Goal: Information Seeking & Learning: Check status

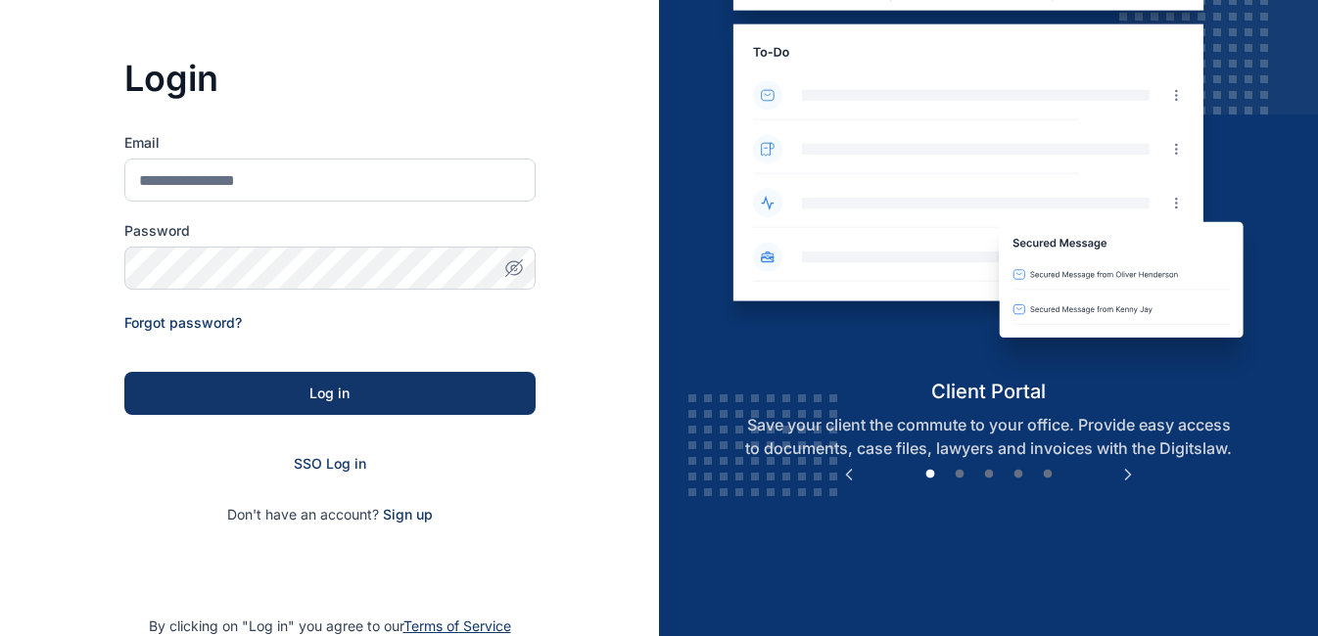
scroll to position [148, 0]
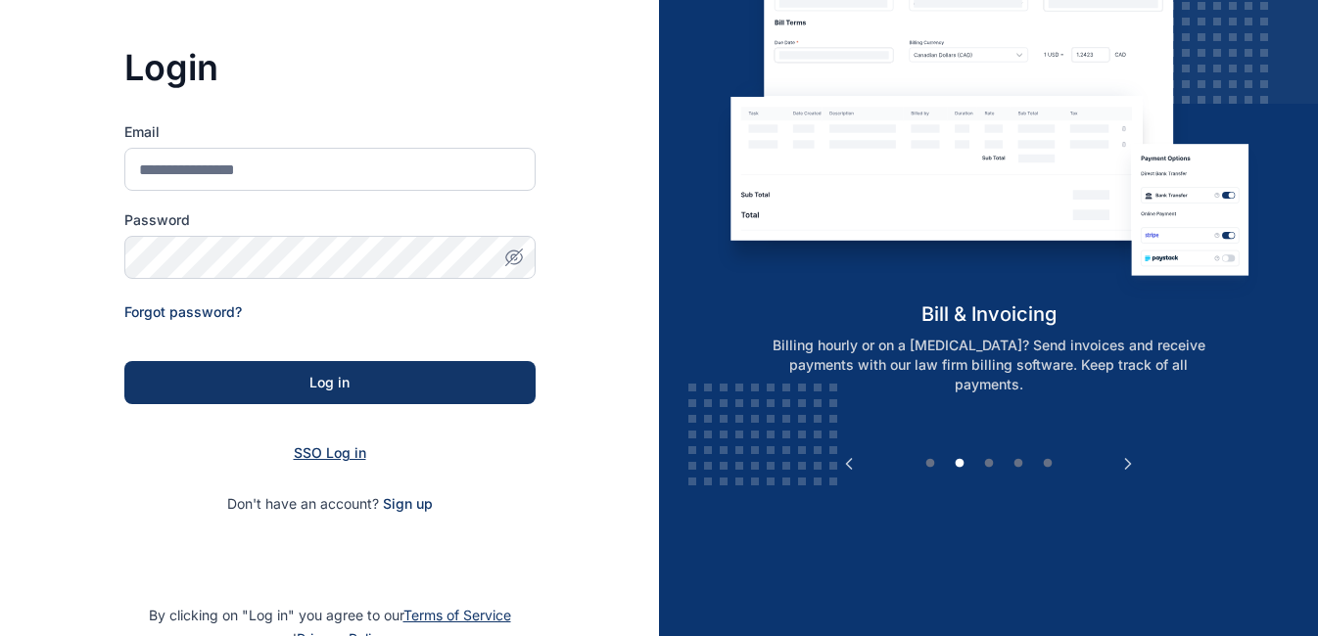
click at [325, 456] on span "SSO Log in" at bounding box center [330, 452] width 72 height 17
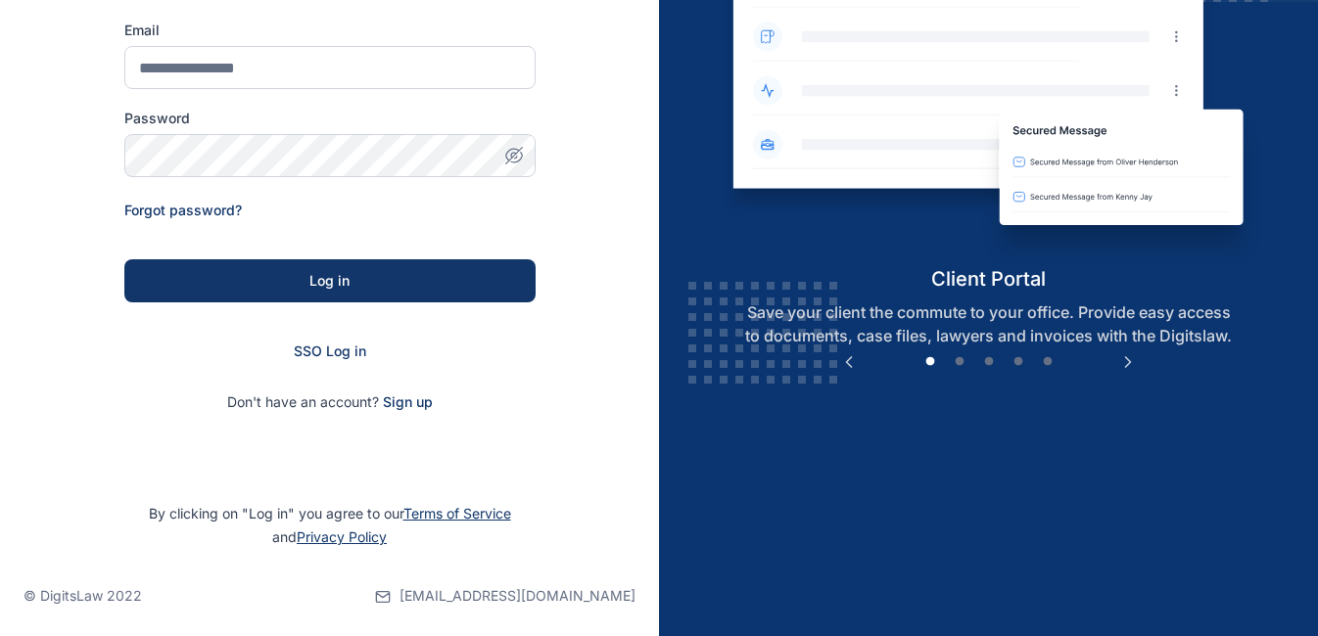
scroll to position [256, 0]
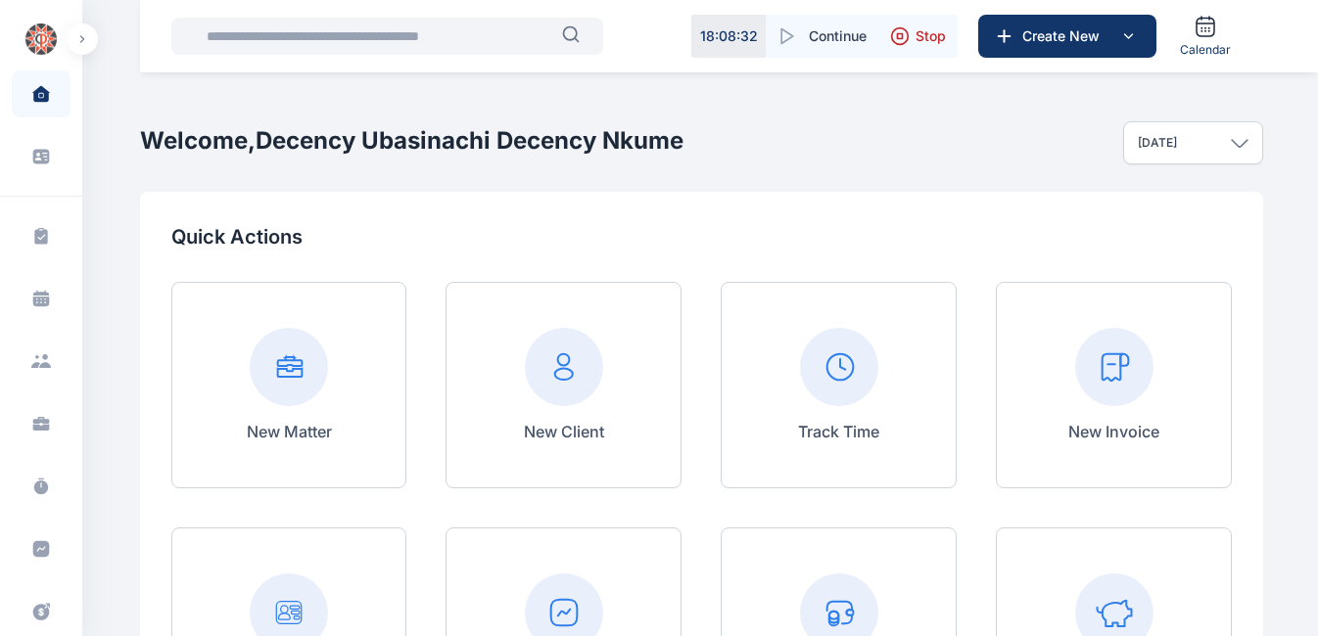
click at [432, 44] on input "text" at bounding box center [378, 36] width 367 height 39
click at [439, 33] on input "text" at bounding box center [378, 36] width 367 height 39
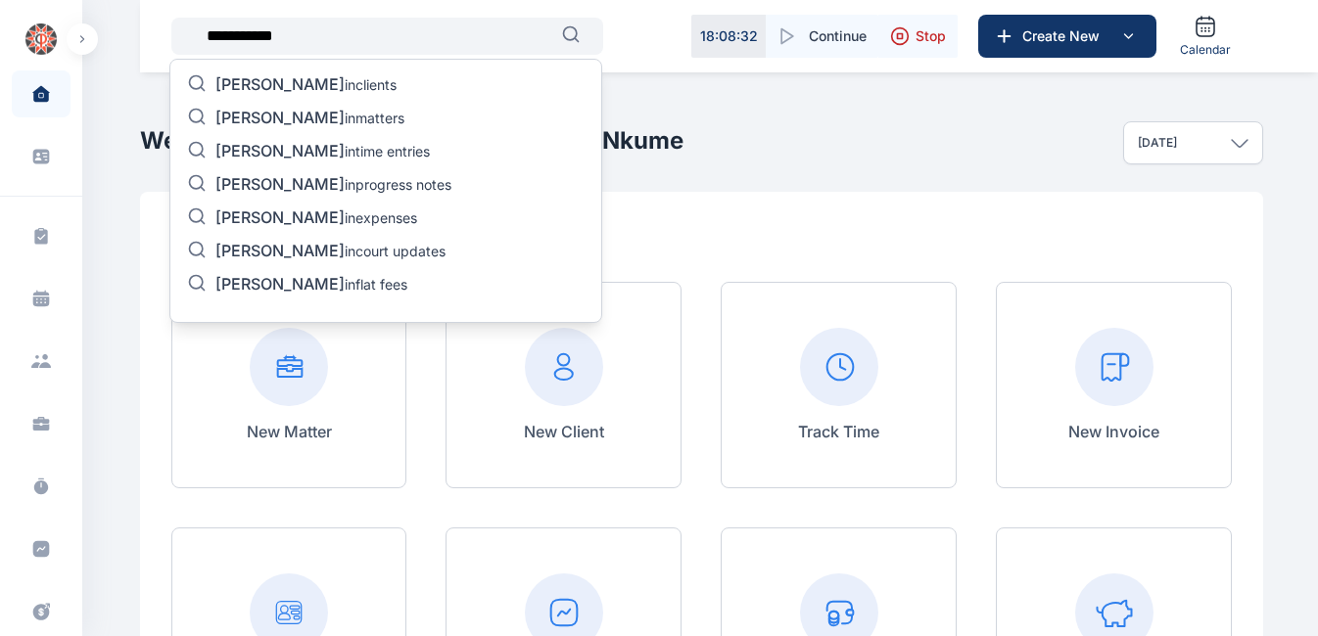
type input "**********"
click at [318, 117] on p "chika osuji in matters" at bounding box center [309, 119] width 189 height 23
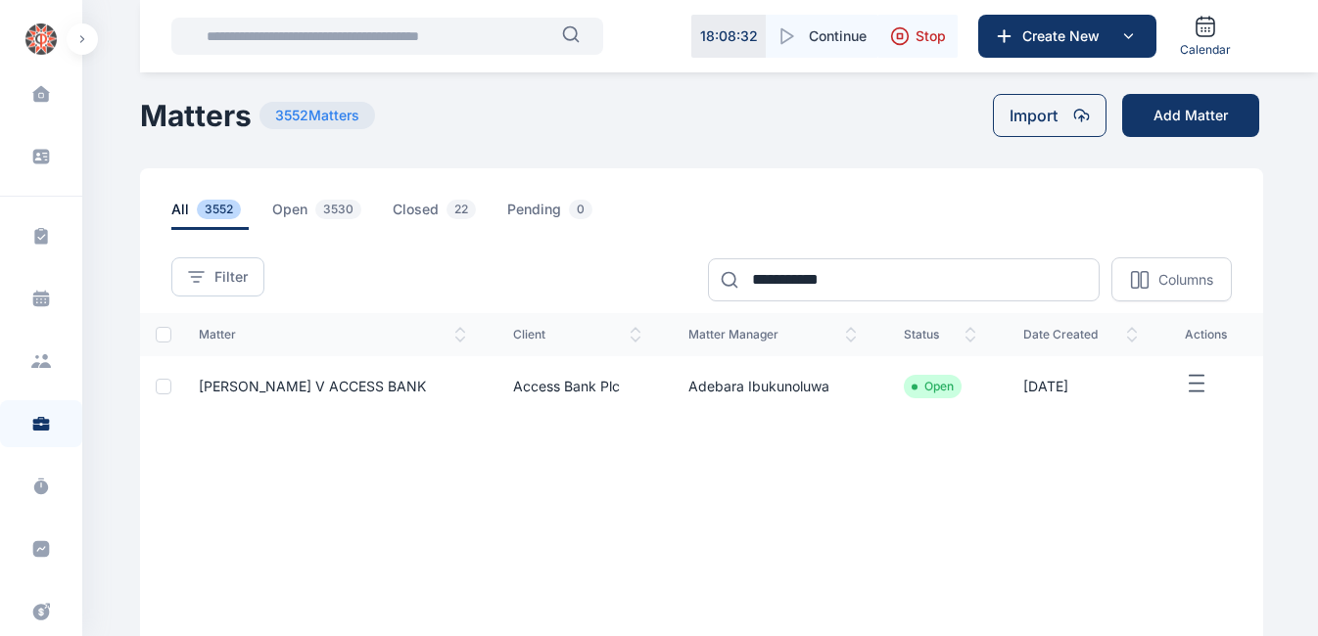
click at [360, 388] on span "CHIKA OSUJI V ACCESS BANK" at bounding box center [312, 386] width 227 height 17
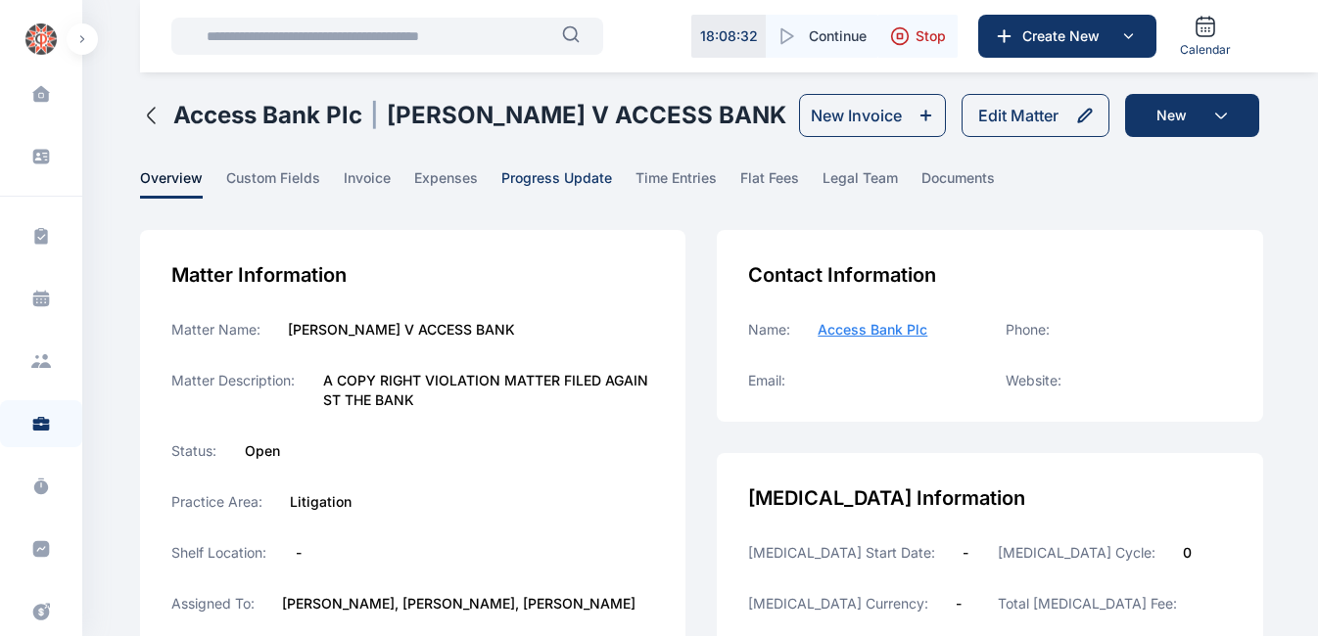
click at [561, 170] on span "progress update" at bounding box center [556, 183] width 111 height 30
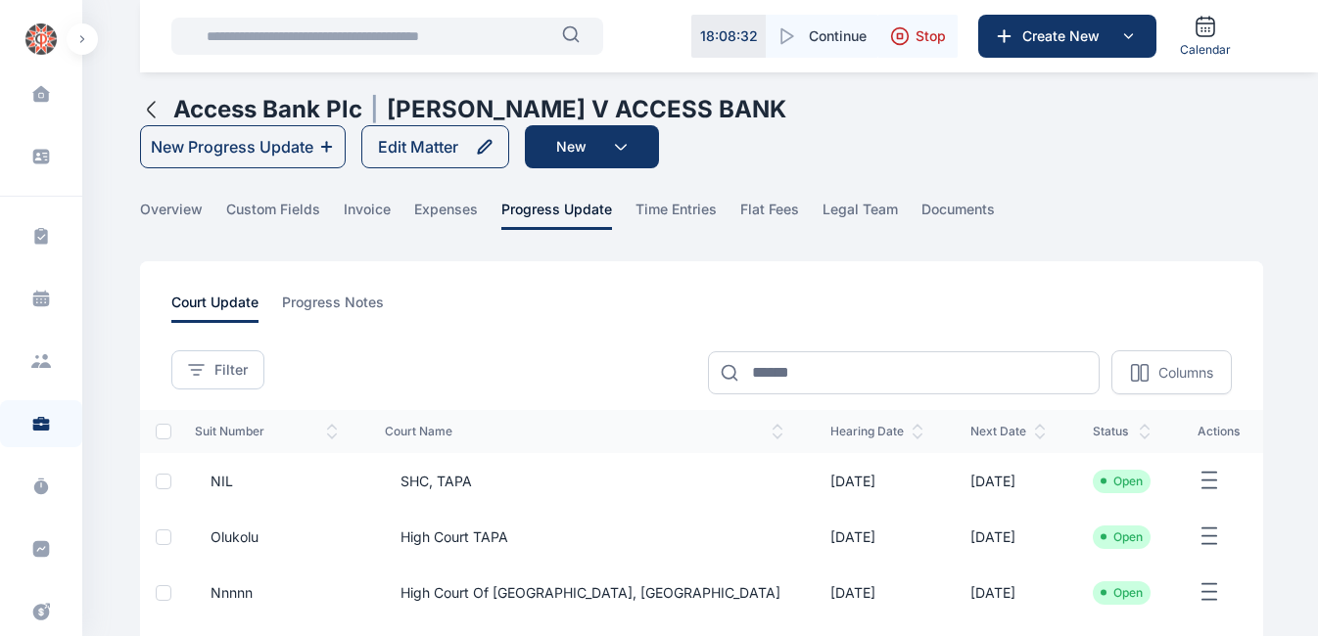
click at [458, 472] on span "SHC, TAPA" at bounding box center [428, 482] width 87 height 20
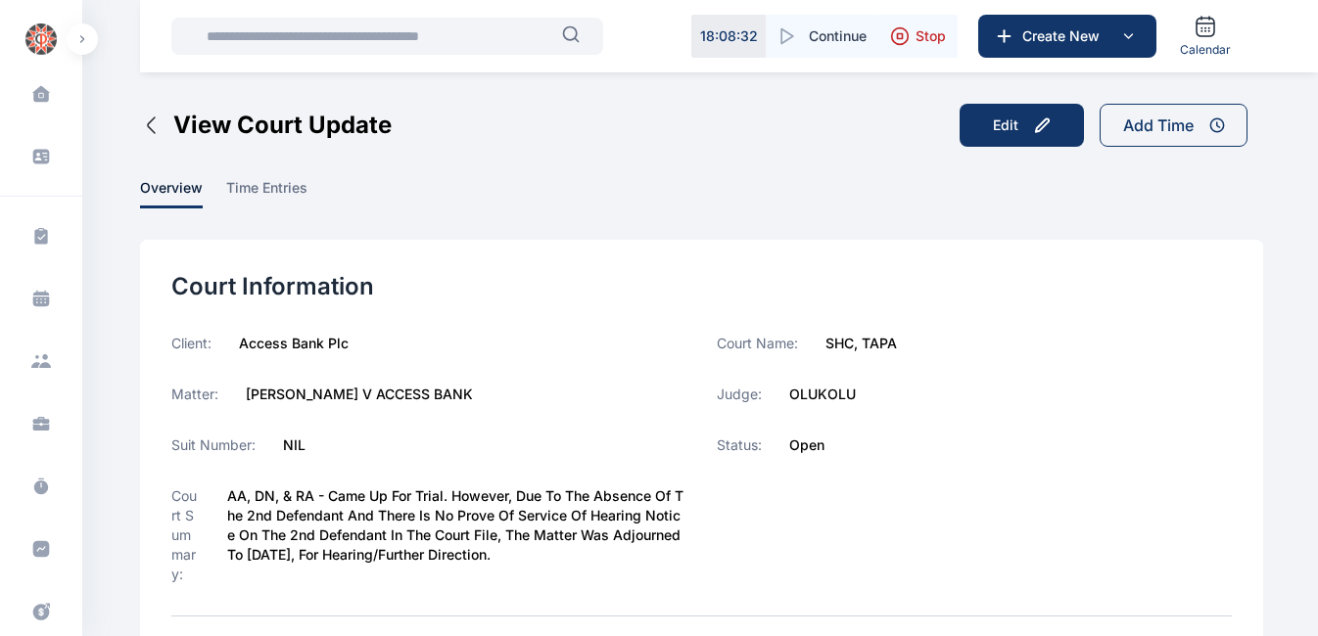
click at [322, 512] on label "AA, DN, & RA - Came up for trial. However, due to the absence of the 2nd defend…" at bounding box center [456, 536] width 458 height 98
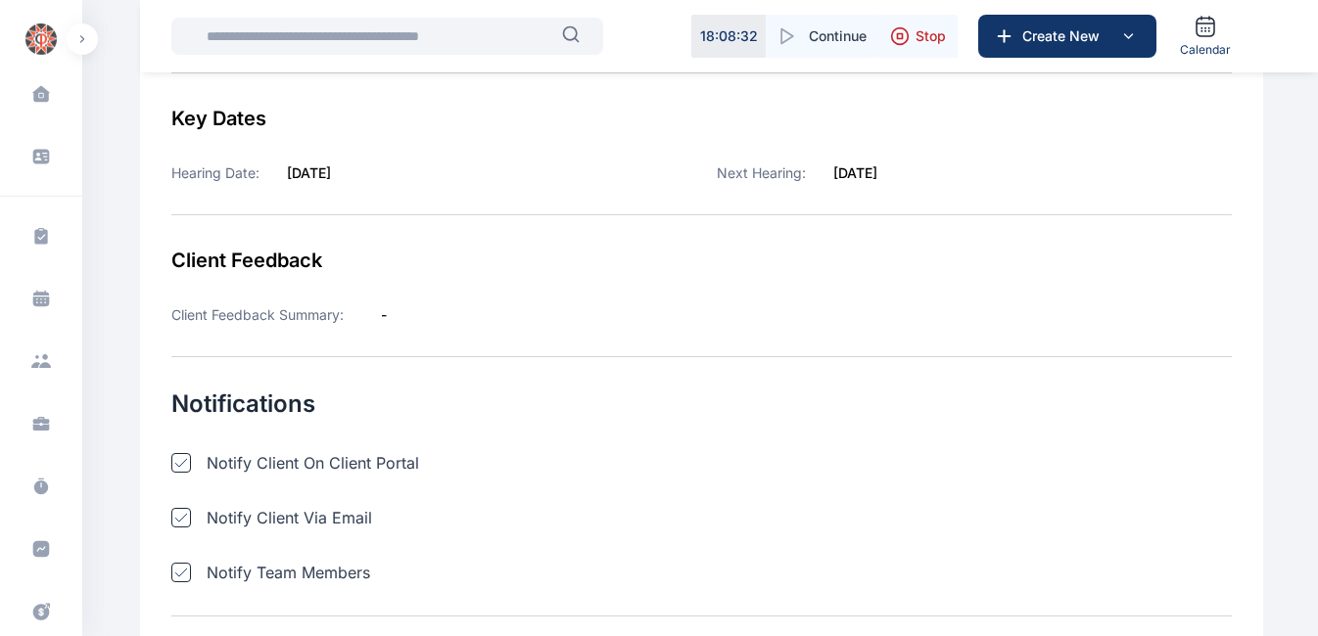
scroll to position [533, 0]
